Goal: Transaction & Acquisition: Book appointment/travel/reservation

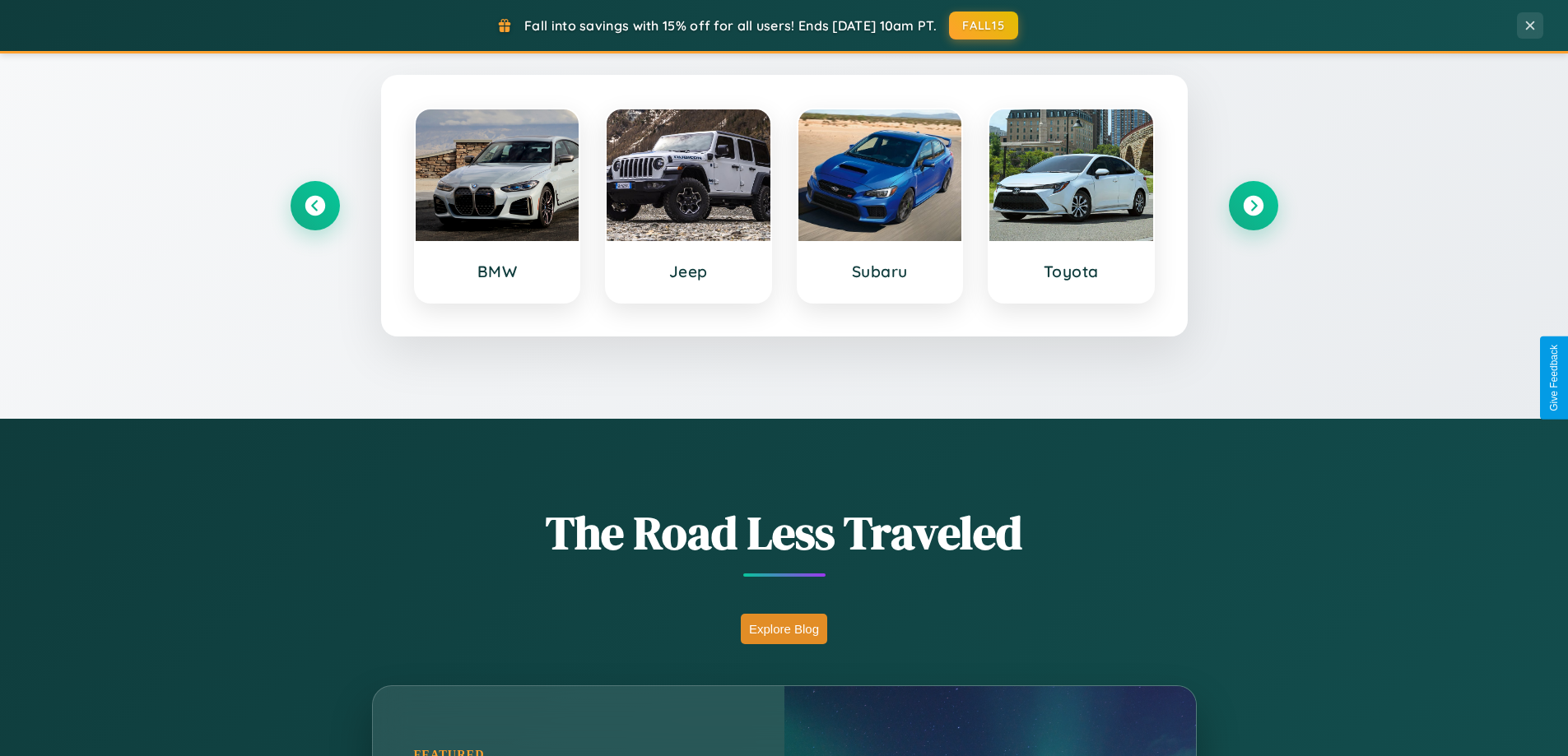
scroll to position [1132, 0]
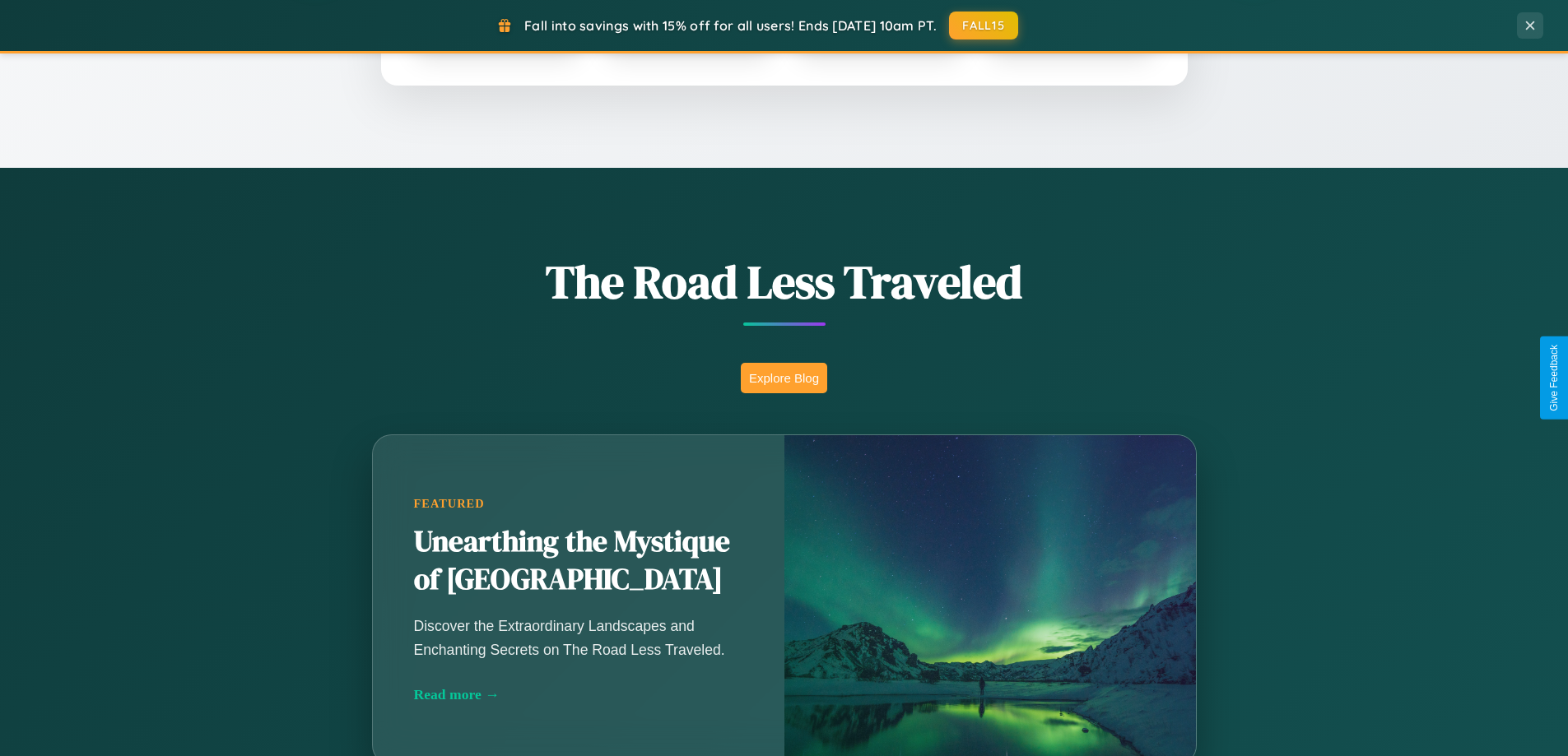
click at [784, 378] on button "Explore Blog" at bounding box center [784, 378] width 86 height 30
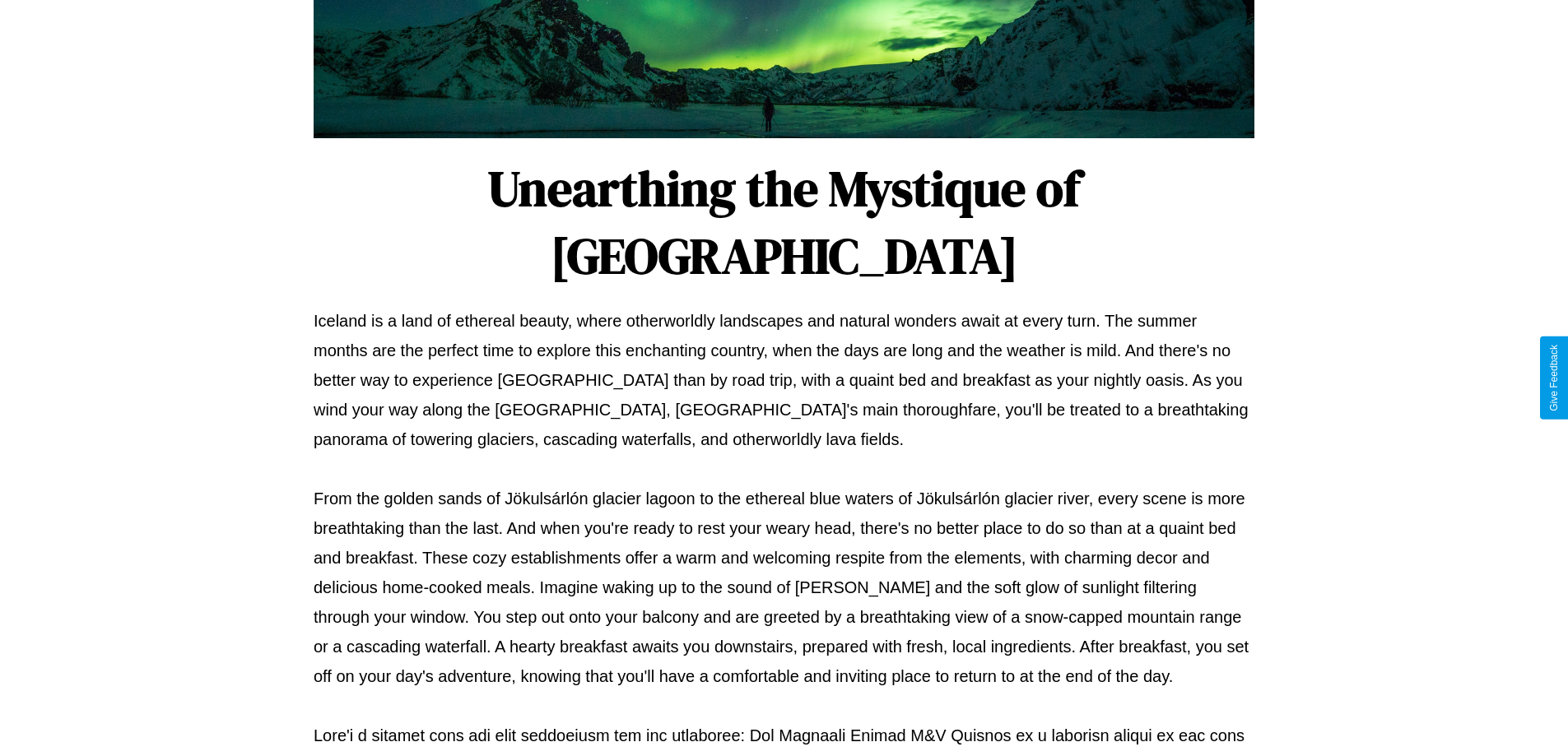
scroll to position [532, 0]
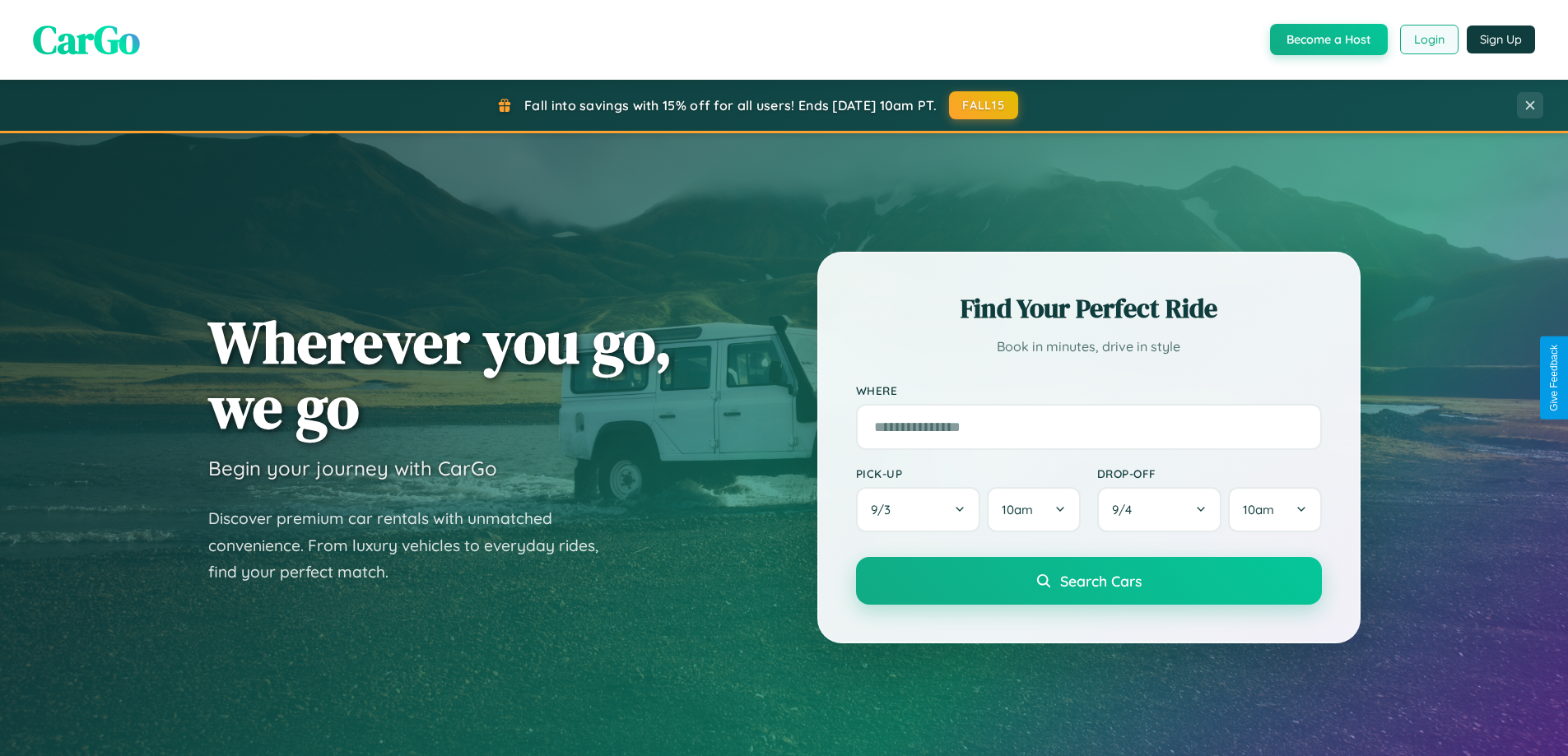
click at [1428, 40] on button "Login" at bounding box center [1429, 39] width 58 height 30
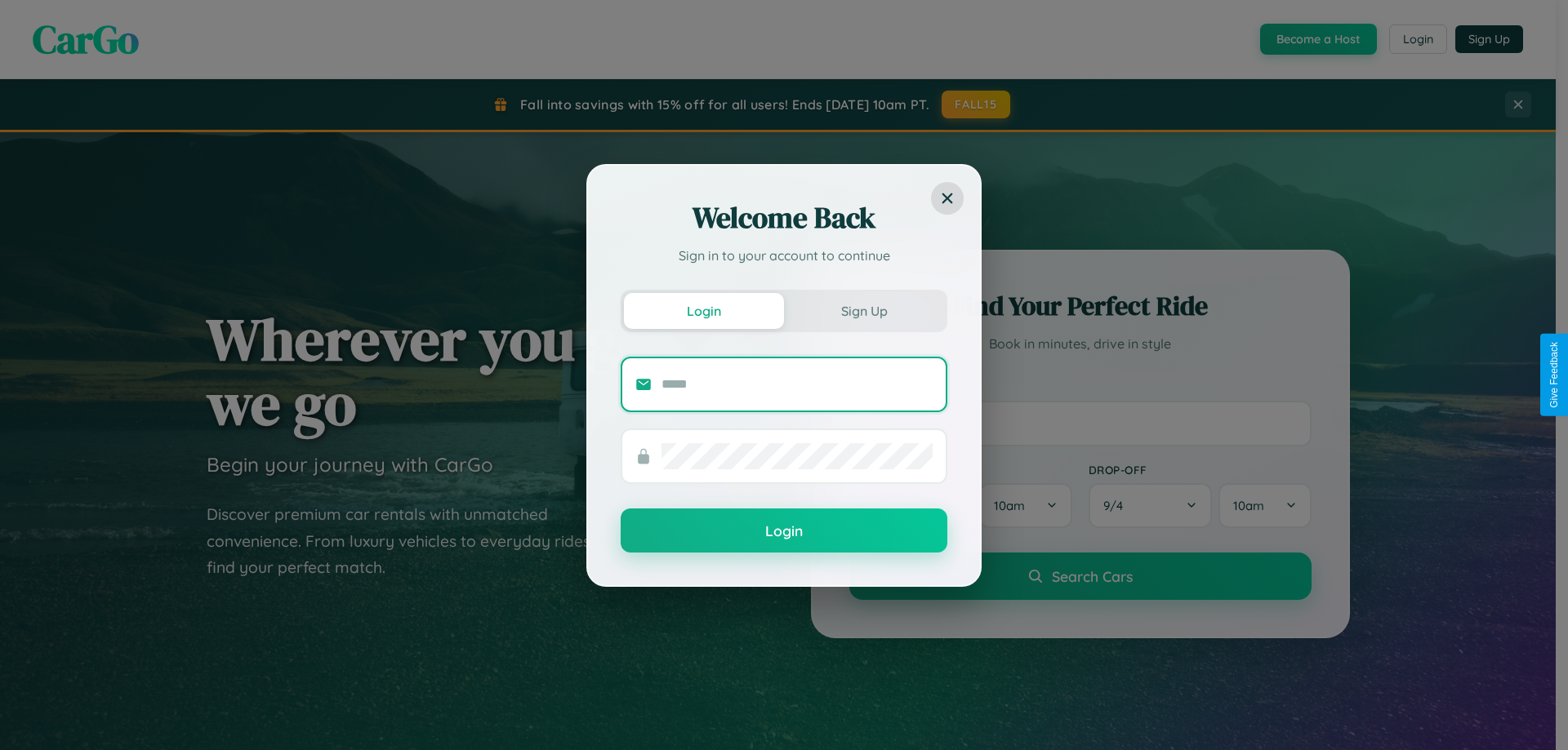
click at [797, 383] on input "text" at bounding box center [797, 384] width 271 height 26
type input "**********"
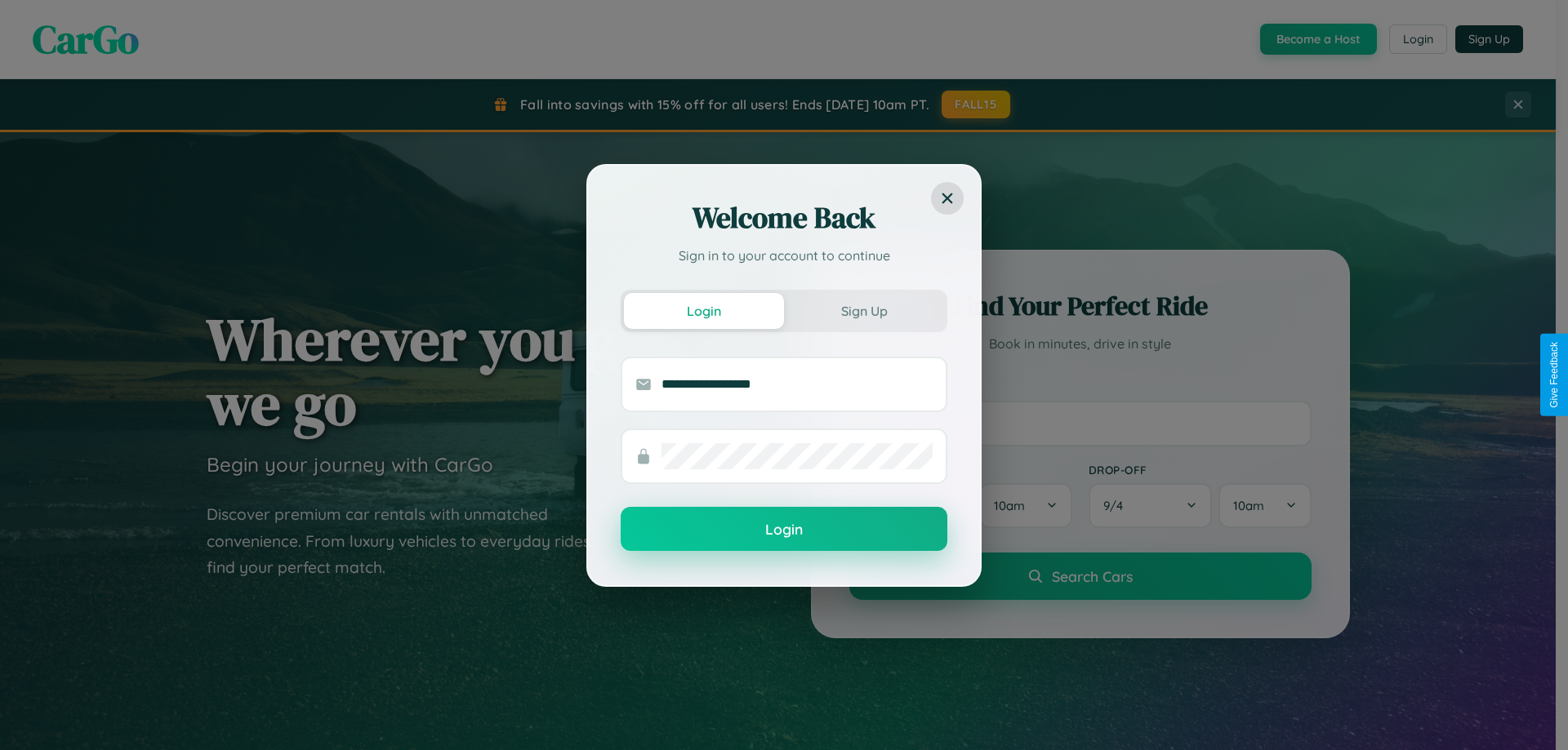
click at [784, 530] on button "Login" at bounding box center [784, 529] width 326 height 44
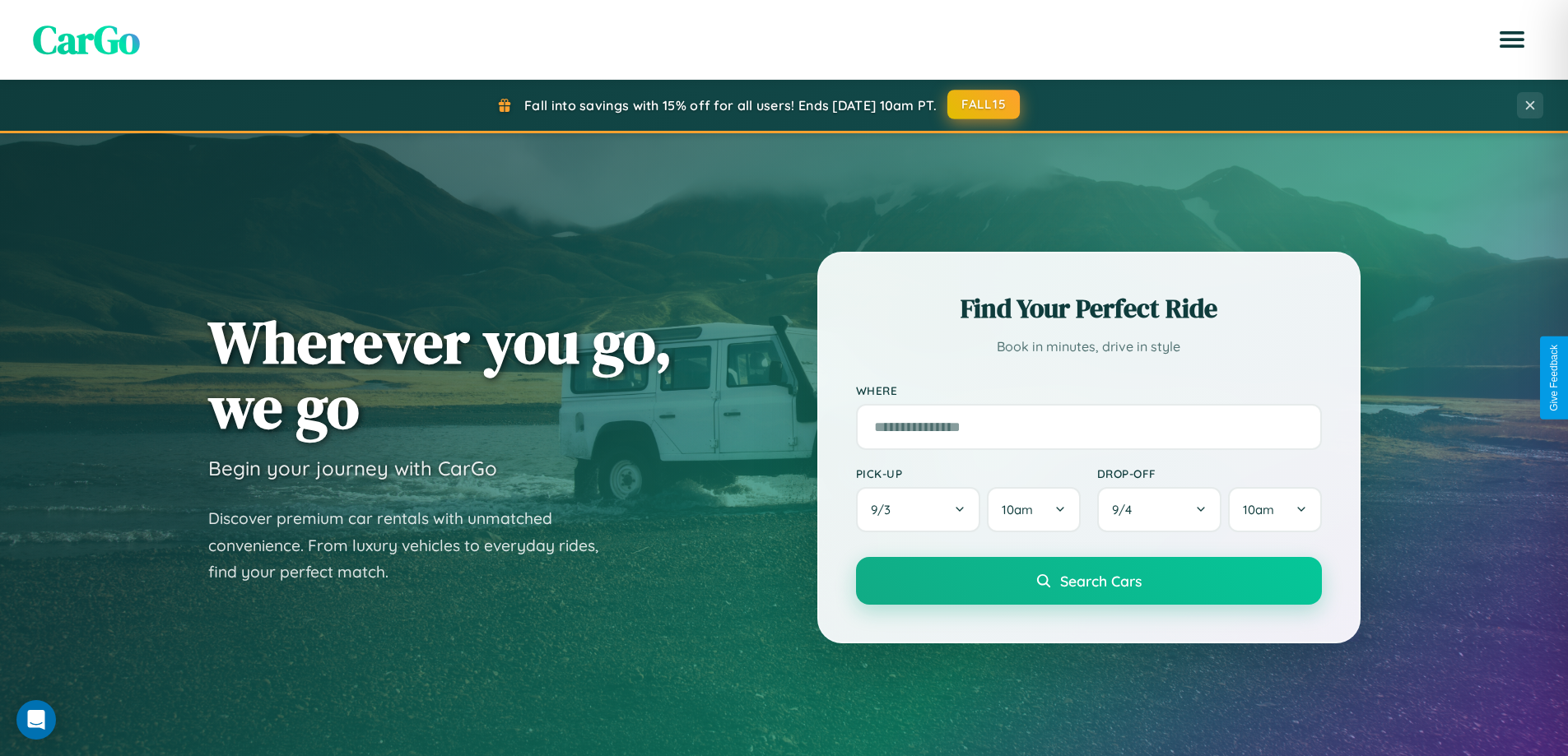
click at [985, 105] on button "FALL15" at bounding box center [984, 104] width 73 height 30
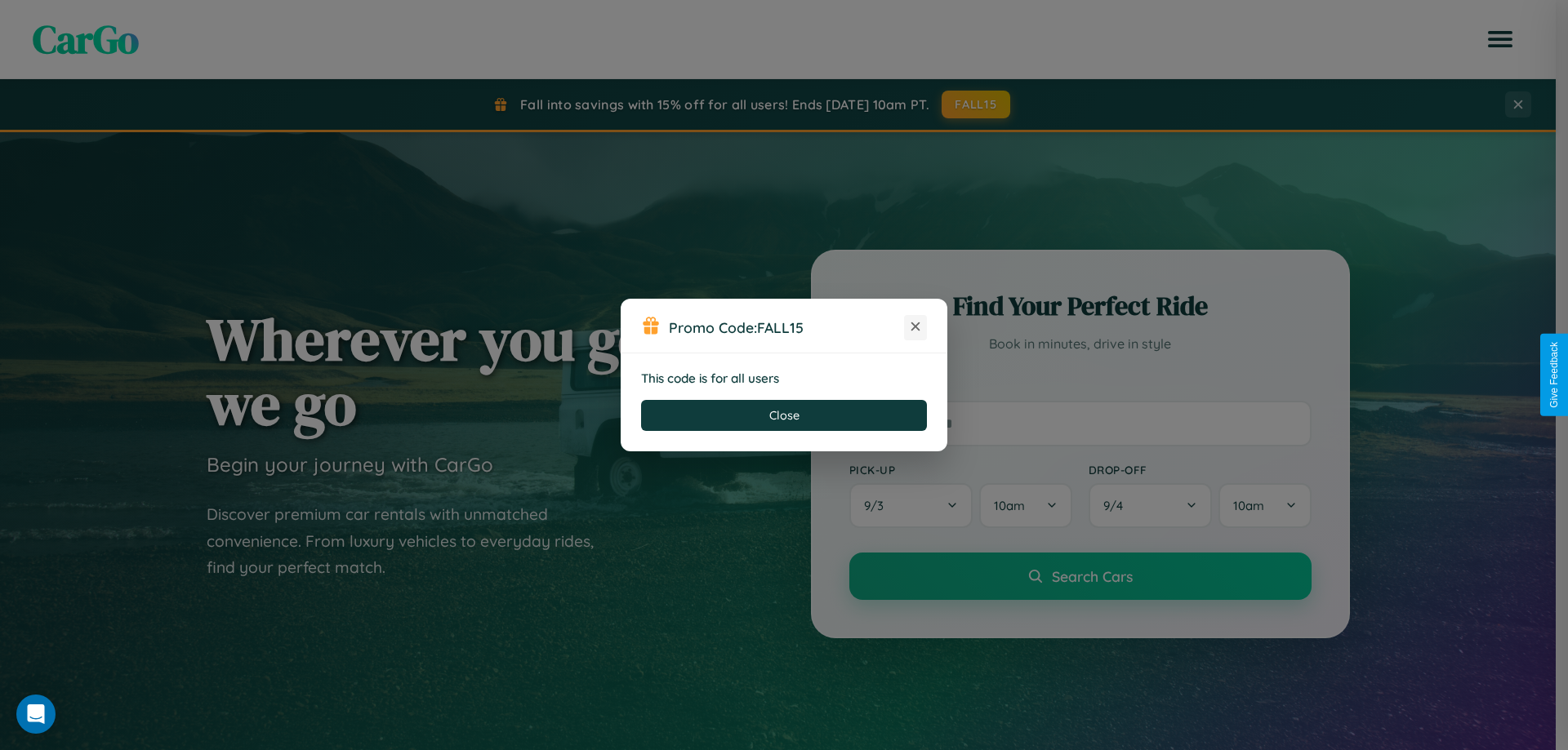
click at [915, 327] on icon at bounding box center [916, 326] width 17 height 17
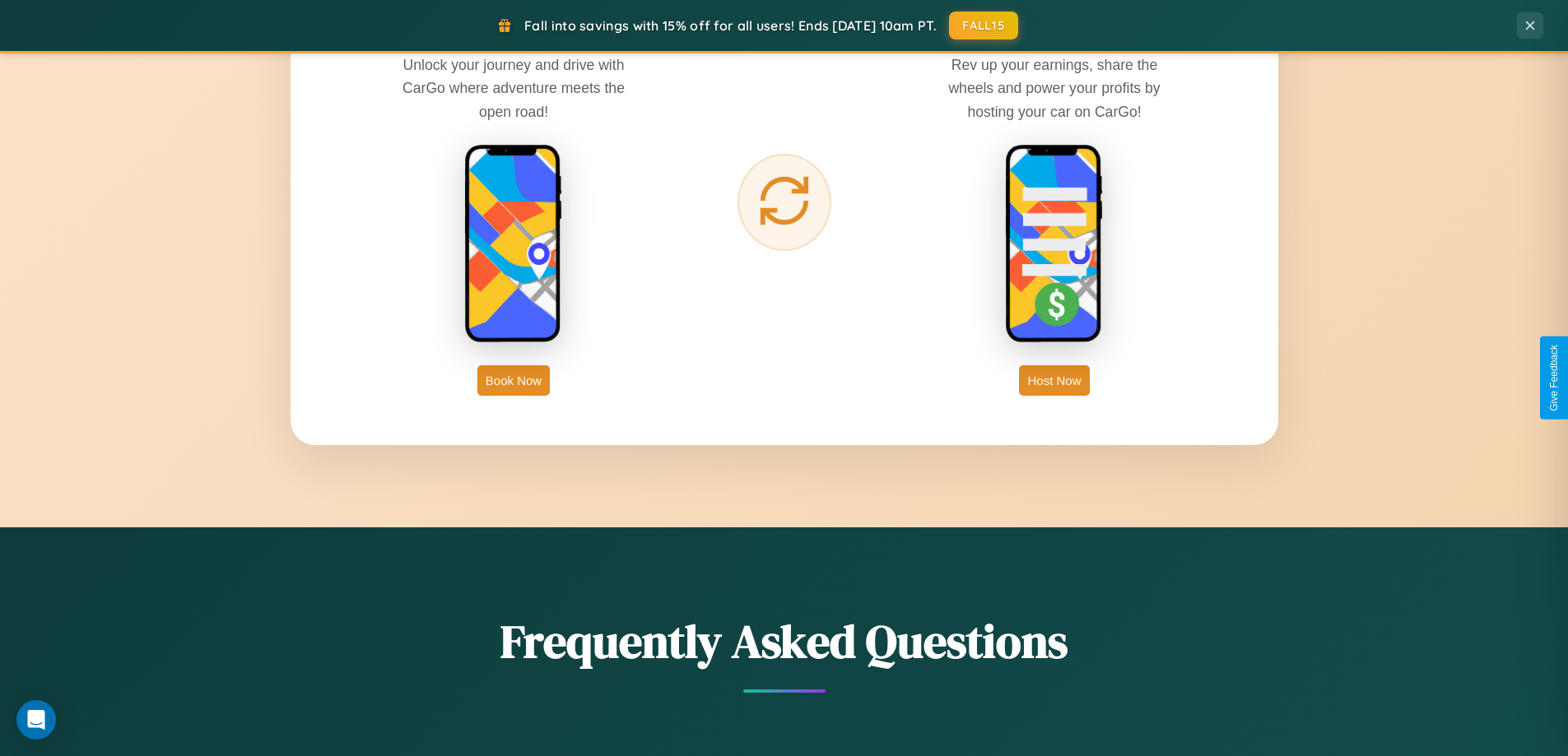
scroll to position [2644, 0]
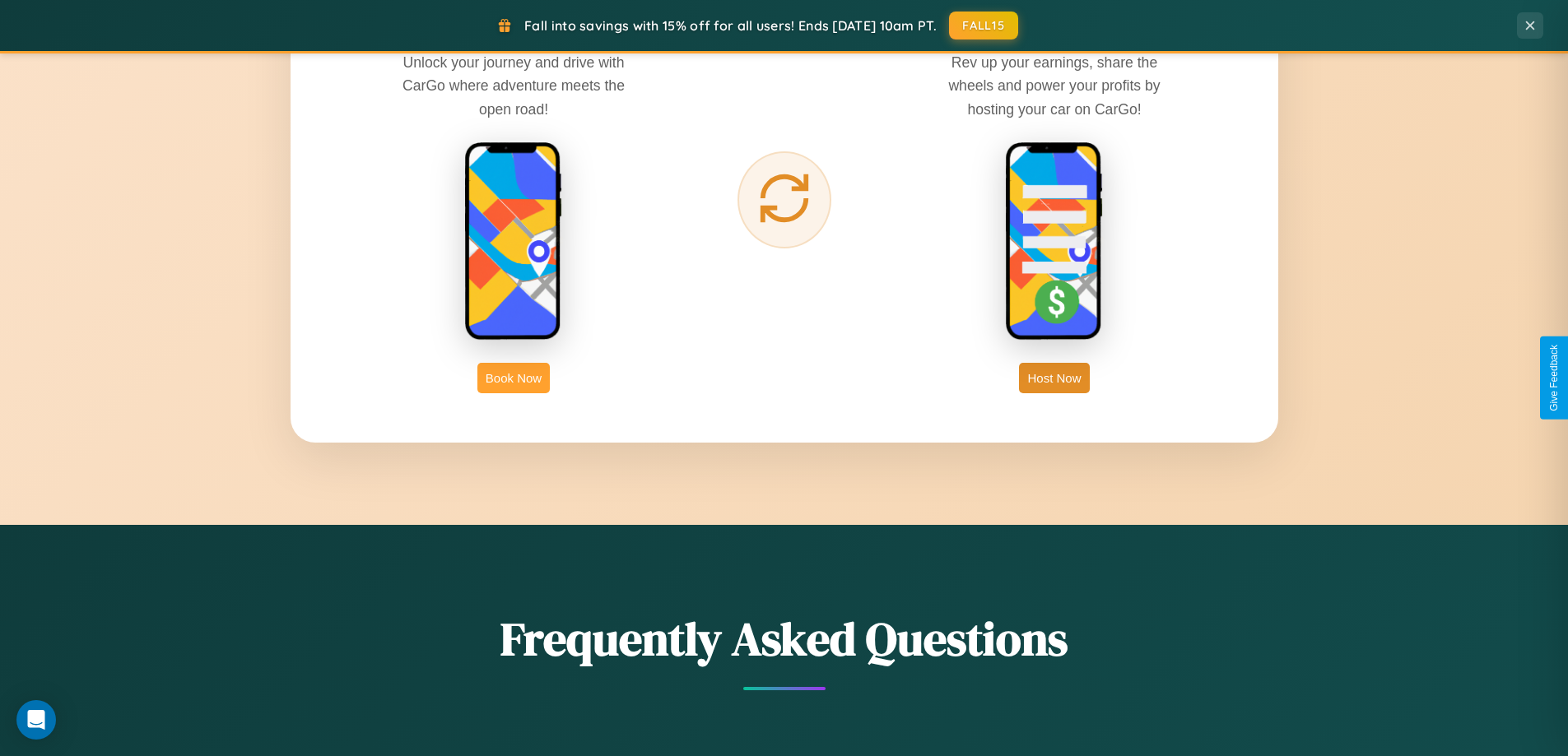
click at [514, 378] on button "Book Now" at bounding box center [514, 378] width 73 height 30
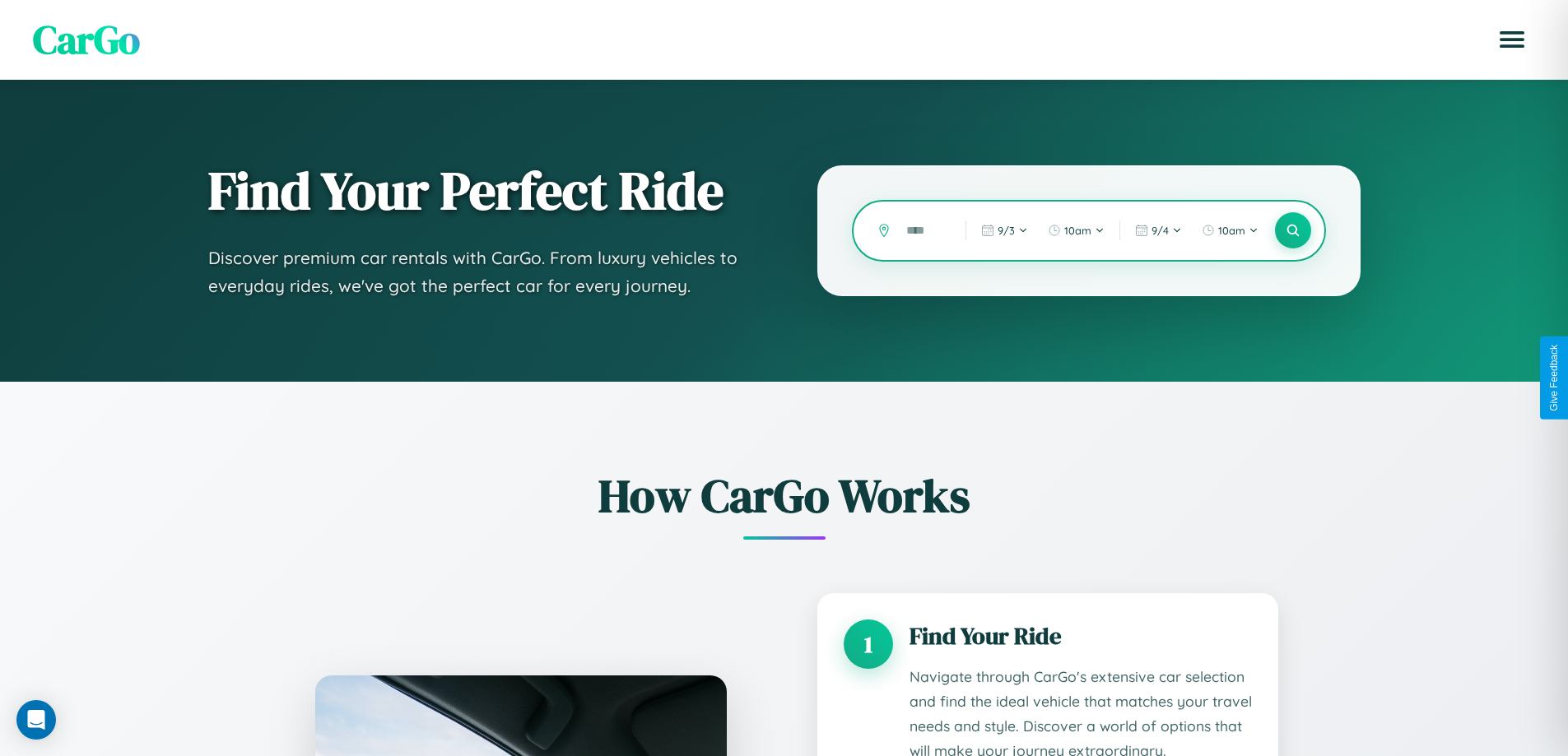
click at [923, 230] on input "text" at bounding box center [923, 231] width 51 height 29
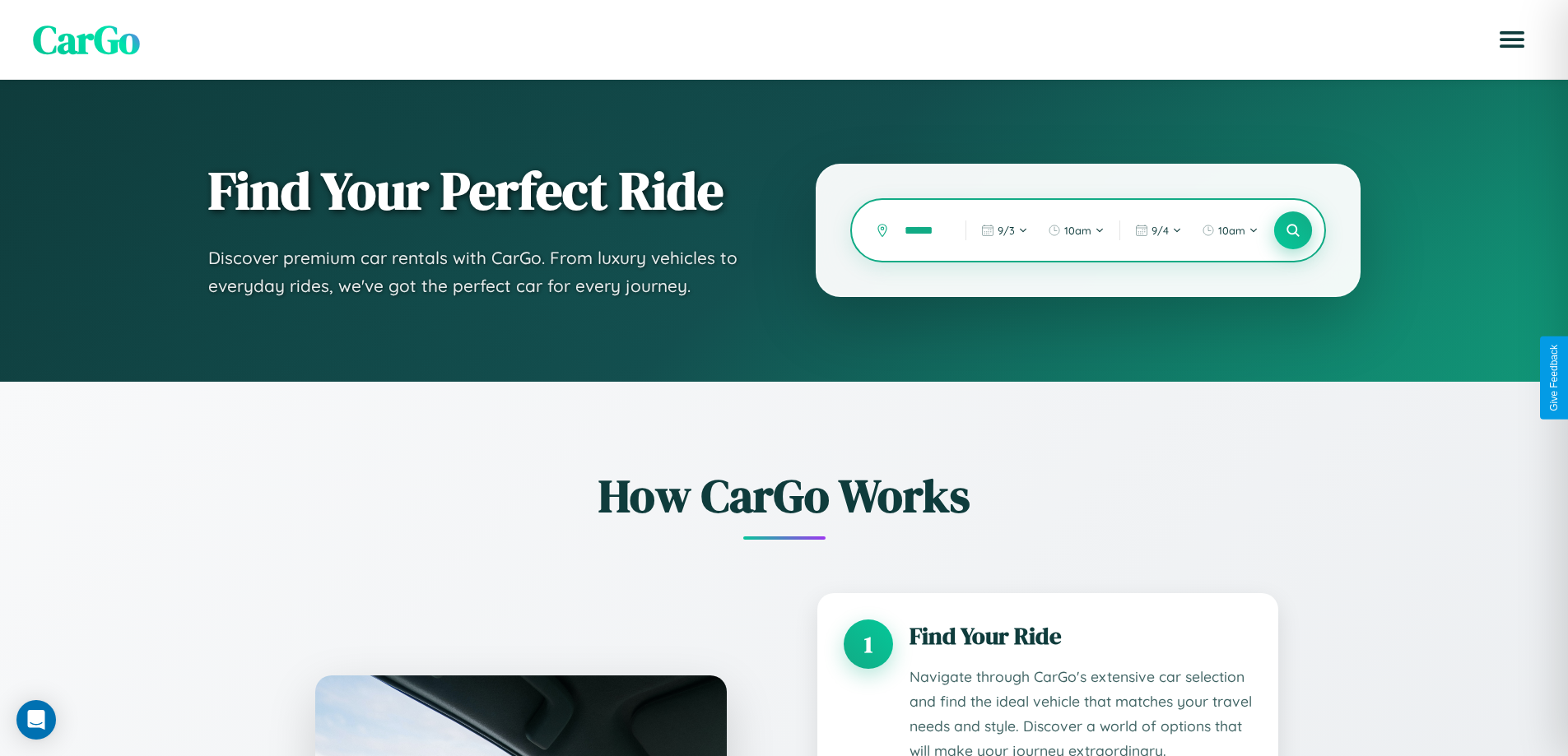
type input "******"
click at [1292, 230] on icon at bounding box center [1293, 230] width 16 height 16
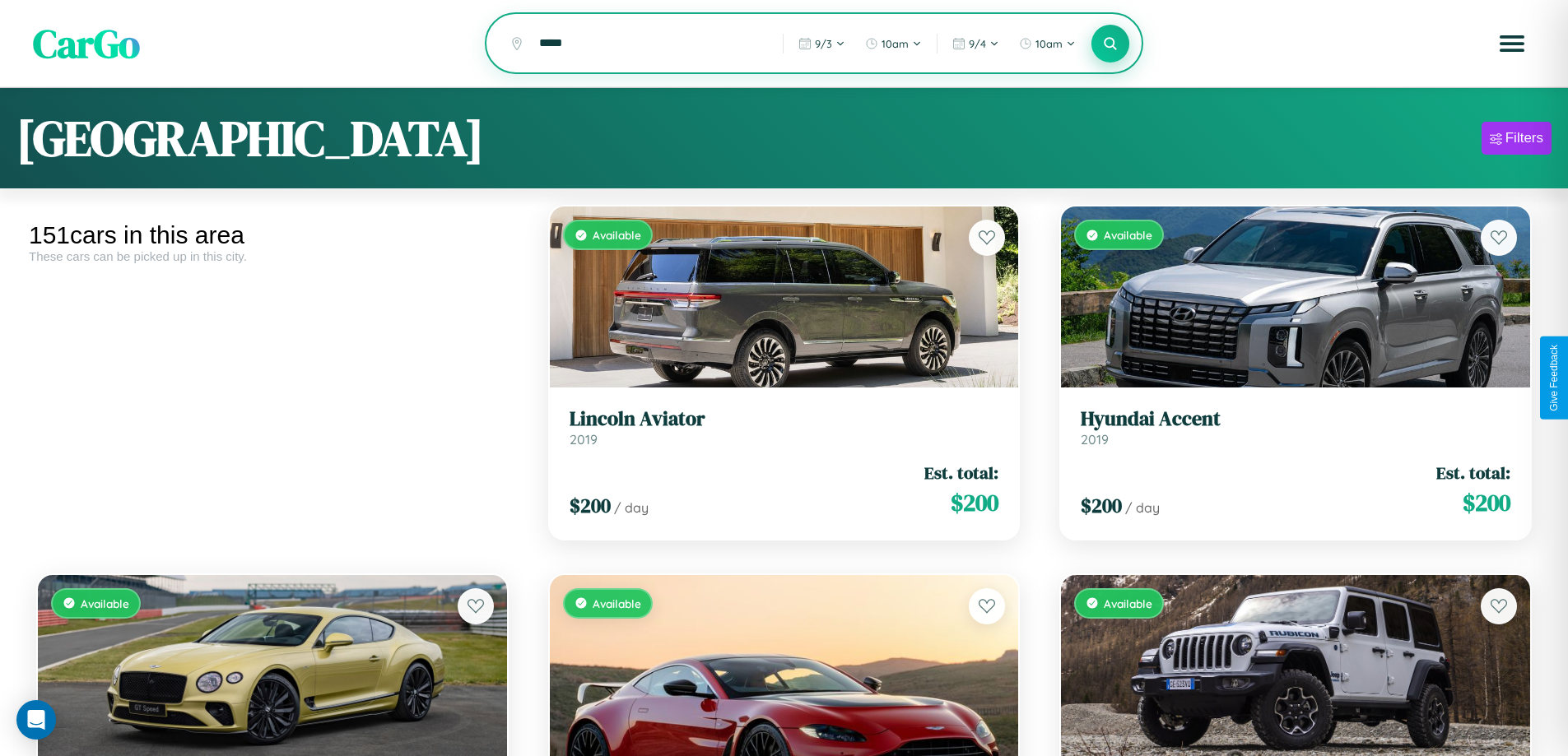
click at [1111, 45] on icon at bounding box center [1111, 43] width 16 height 16
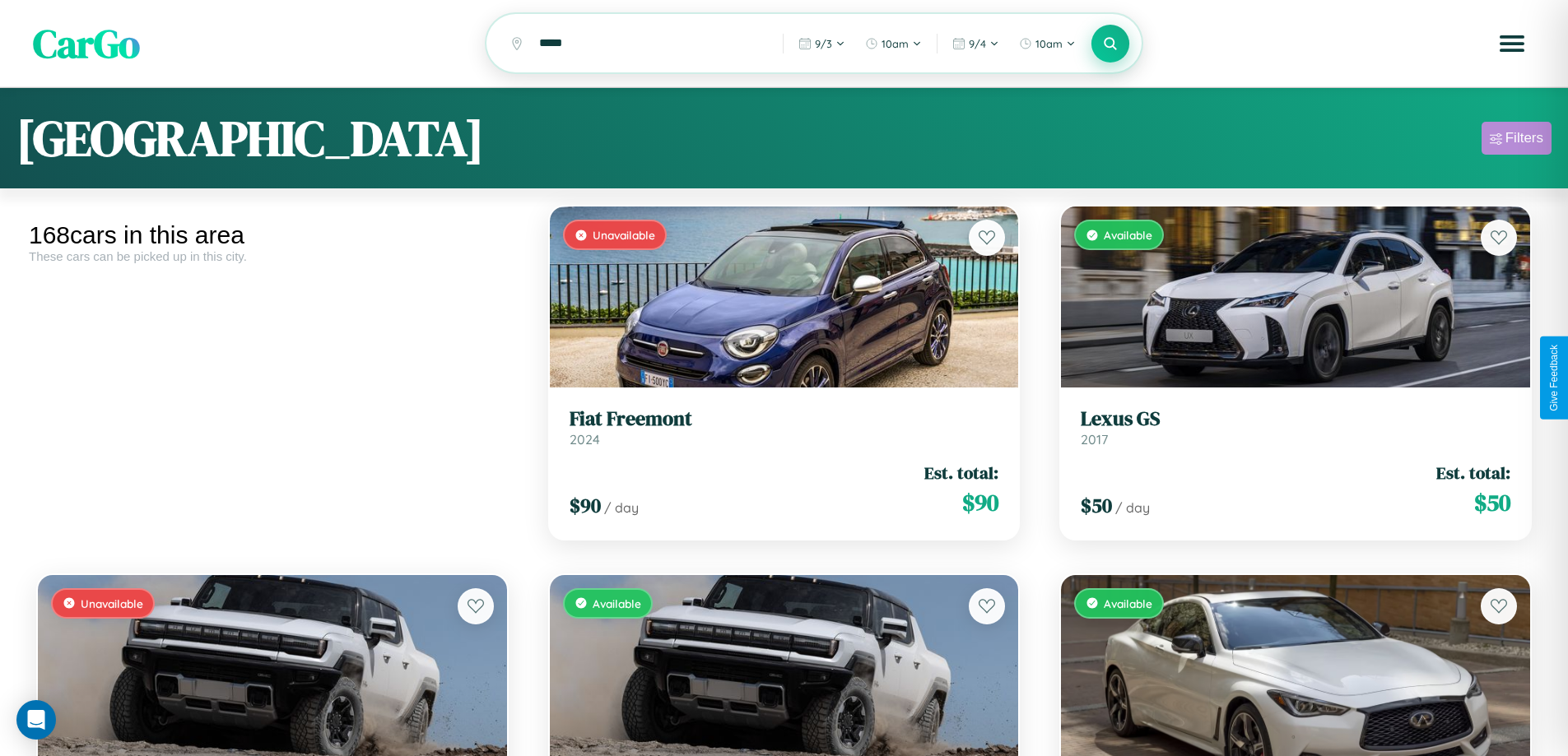
click at [1517, 141] on div "Filters" at bounding box center [1524, 138] width 38 height 17
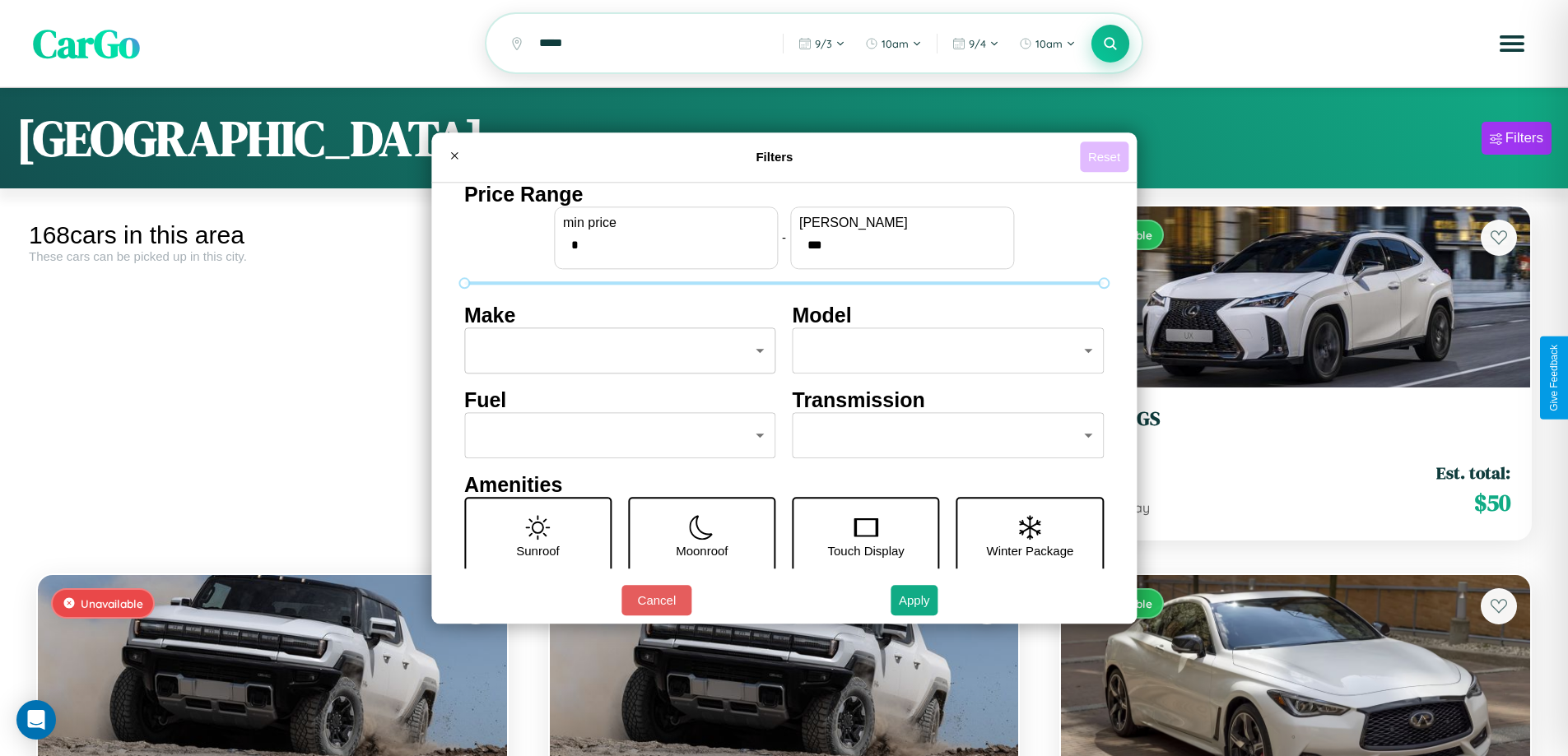
click at [1106, 156] on button "Reset" at bounding box center [1105, 157] width 49 height 30
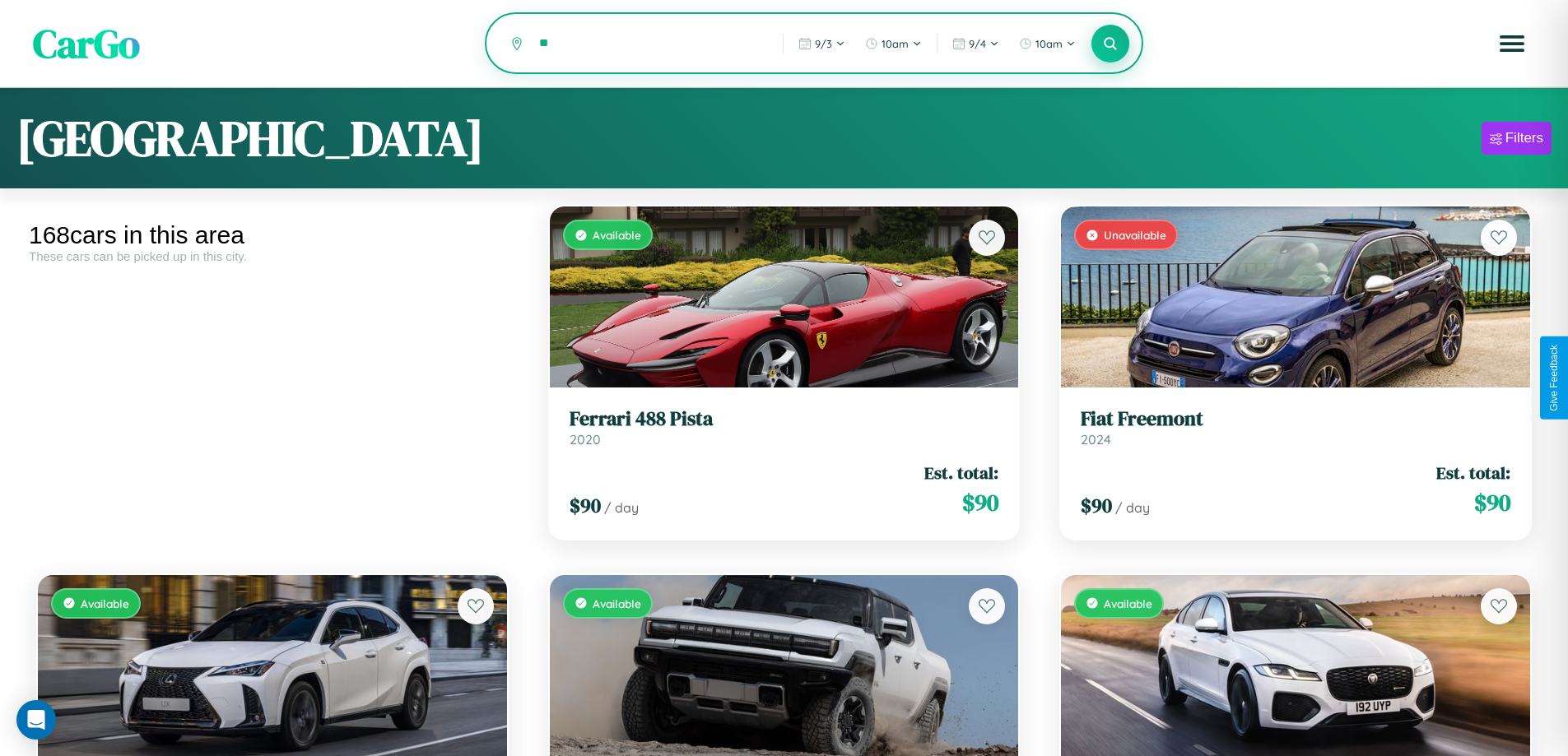
type input "*"
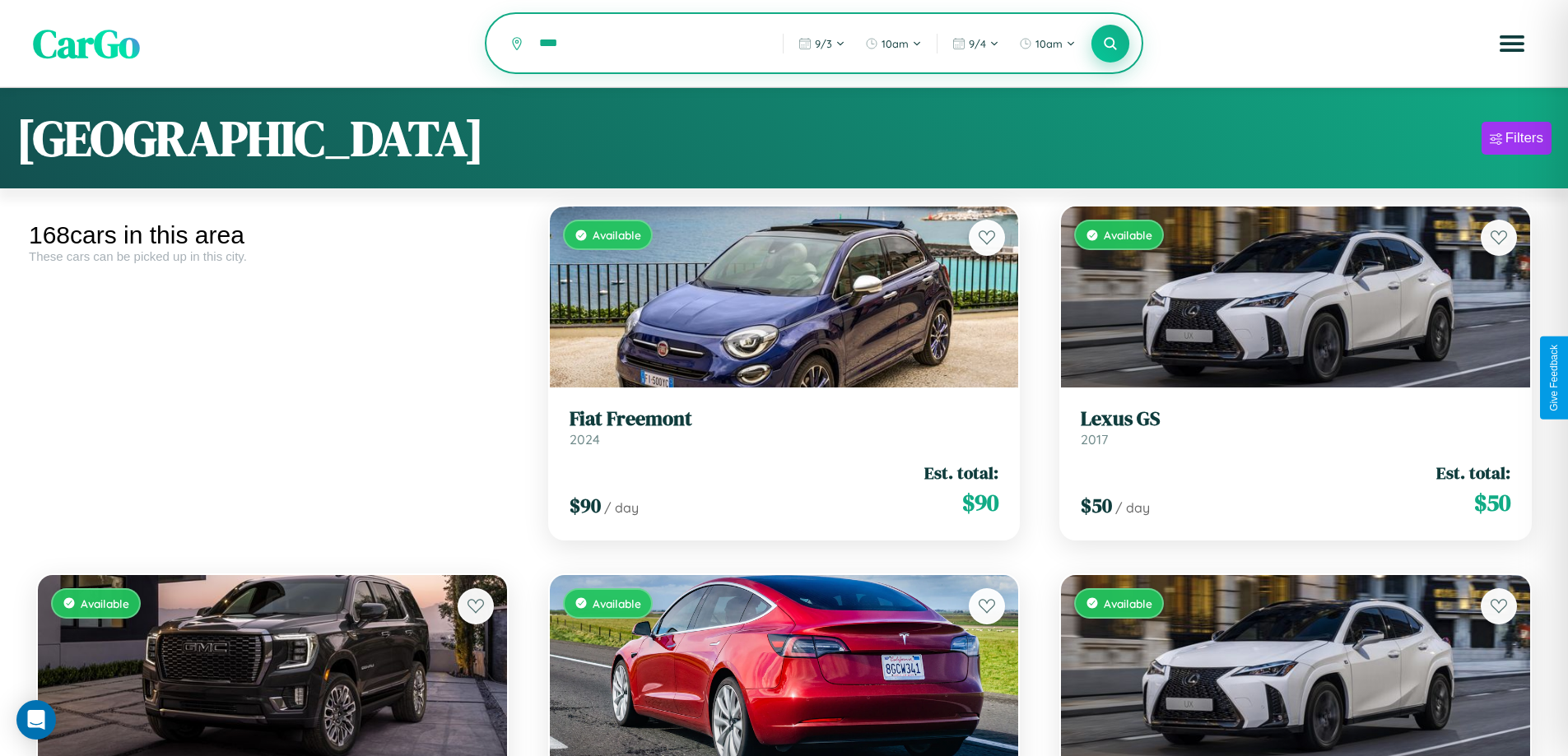
type input "****"
click at [1111, 45] on icon at bounding box center [1111, 43] width 16 height 16
